Goal: Task Accomplishment & Management: Manage account settings

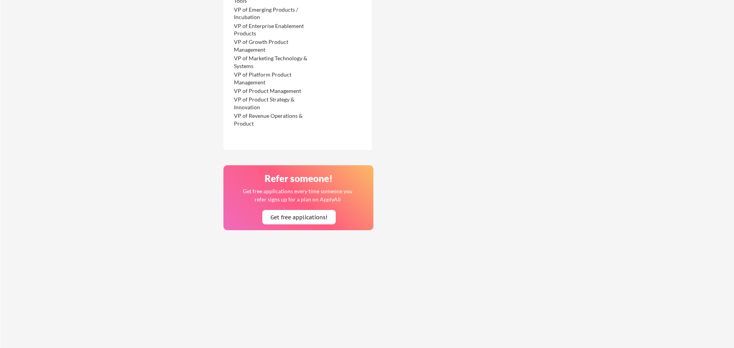
scroll to position [818, 0]
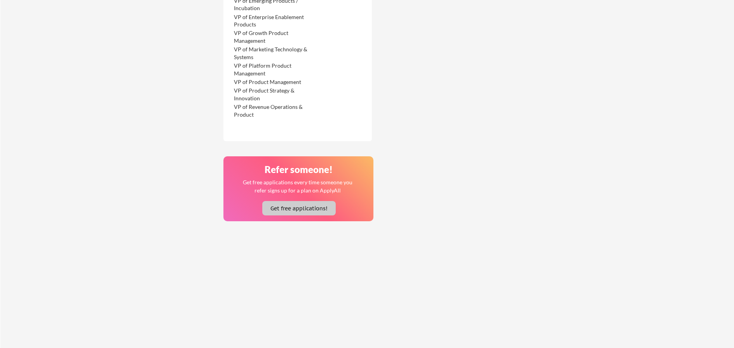
click at [304, 208] on button "Get free applications!" at bounding box center [298, 208] width 73 height 14
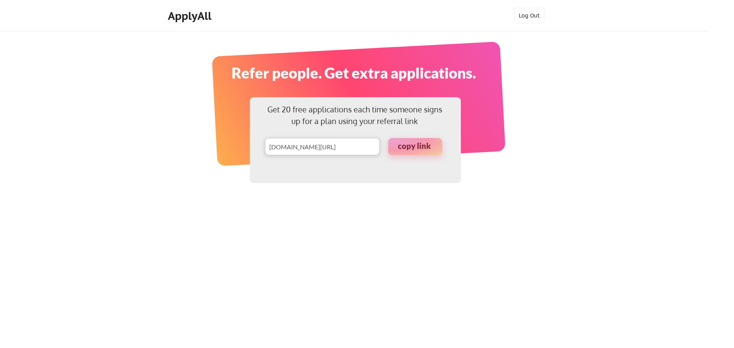
click at [423, 146] on div at bounding box center [415, 146] width 54 height 17
click at [198, 14] on div "ApplyAll" at bounding box center [191, 15] width 46 height 13
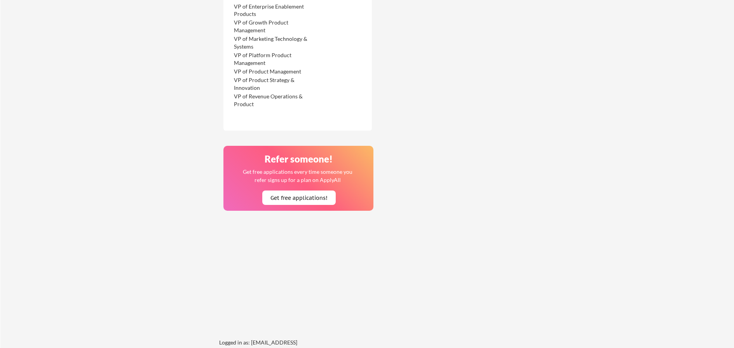
scroll to position [827, 0]
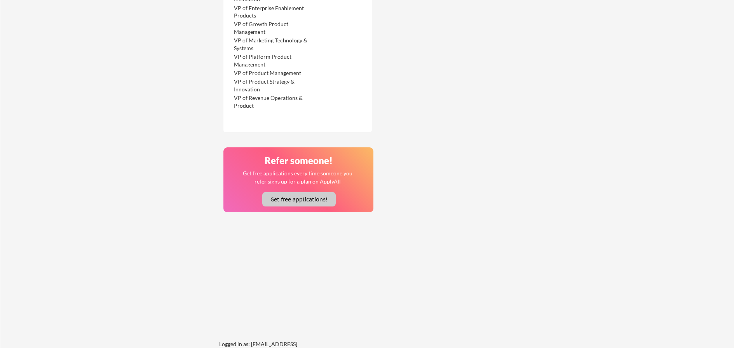
click at [291, 197] on button "Get free applications!" at bounding box center [298, 199] width 73 height 14
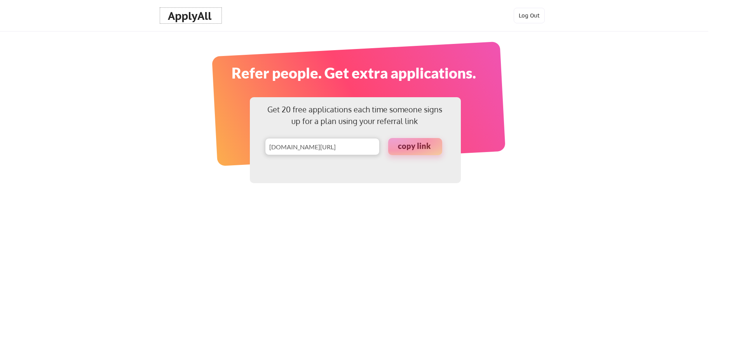
click at [197, 9] on div "ApplyAll" at bounding box center [191, 15] width 46 height 13
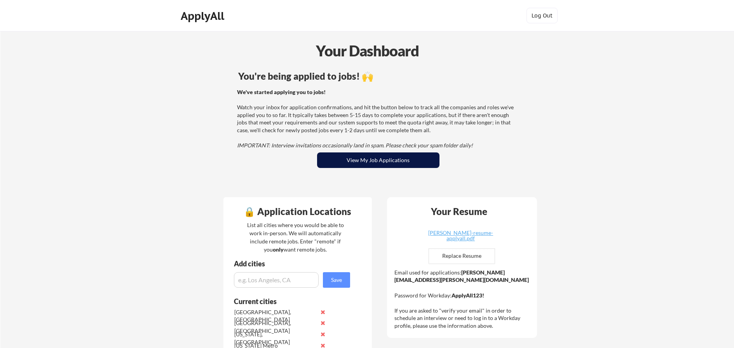
click at [396, 162] on button "View My Job Applications" at bounding box center [378, 160] width 122 height 16
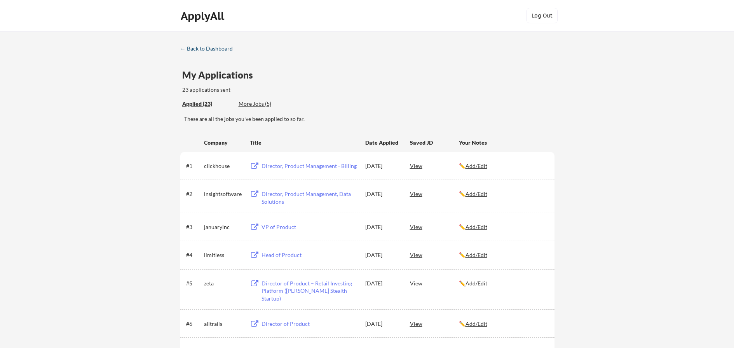
click at [211, 47] on div "← Back to Dashboard" at bounding box center [209, 48] width 58 height 5
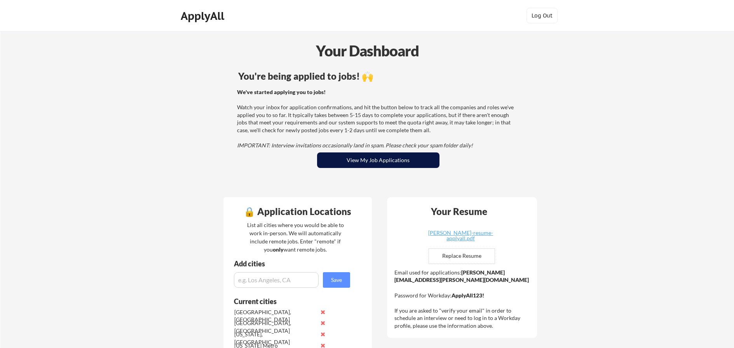
click at [384, 161] on button "View My Job Applications" at bounding box center [378, 160] width 122 height 16
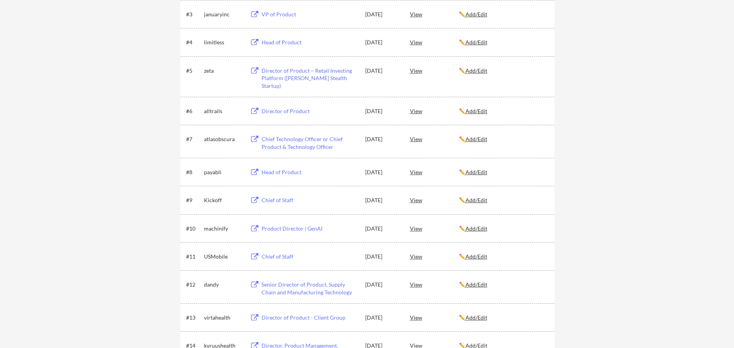
scroll to position [213, 0]
